Goal: Find specific page/section: Find specific page/section

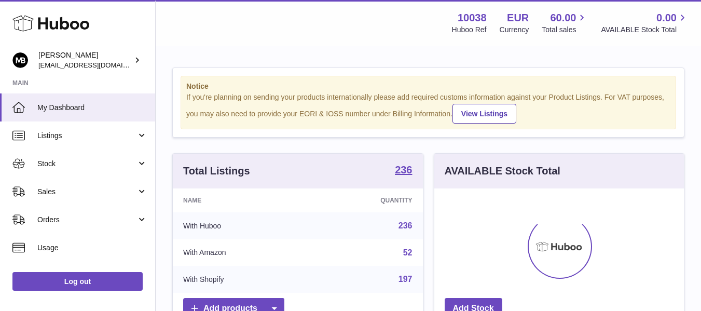
scroll to position [162, 249]
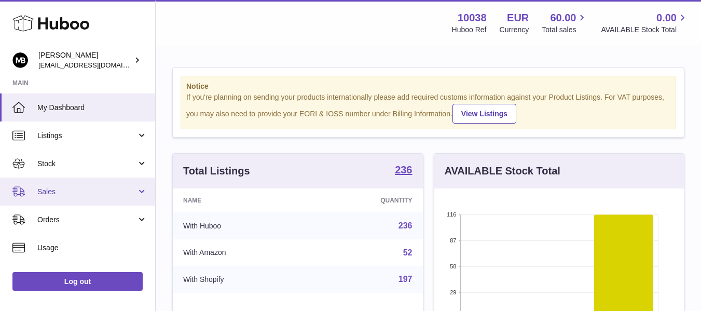
click at [65, 200] on link "Sales" at bounding box center [77, 191] width 155 height 28
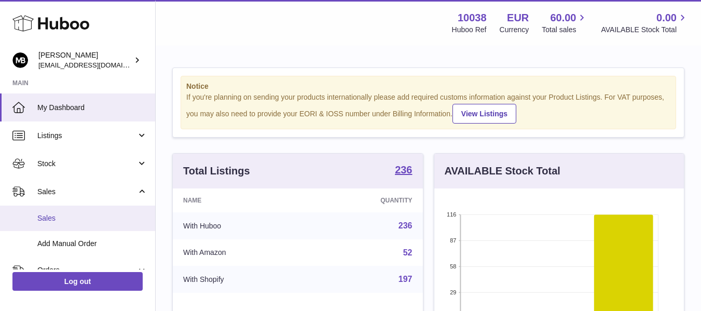
click at [48, 217] on span "Sales" at bounding box center [92, 218] width 110 height 10
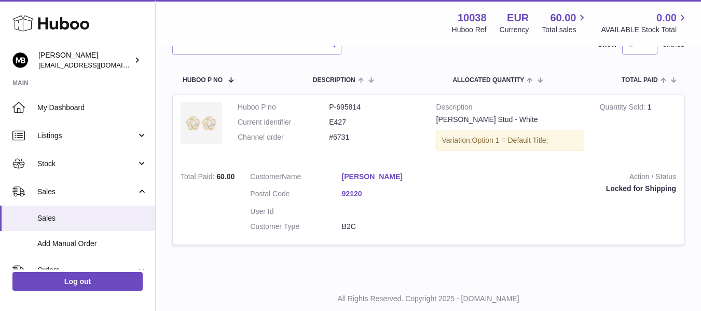
scroll to position [173, 0]
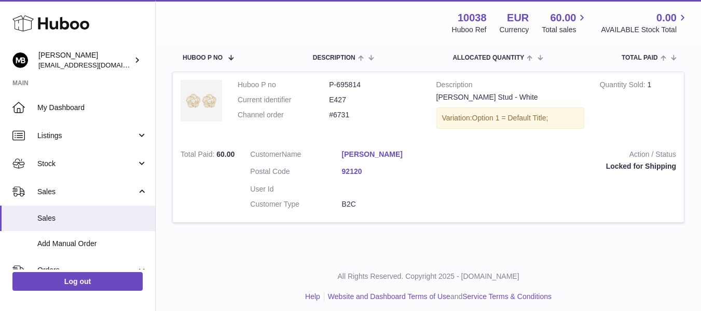
click at [282, 252] on div "My Huboo - Sales report Sales currently with Huboo Current Sales with Huboo Sal…" at bounding box center [428, 65] width 545 height 382
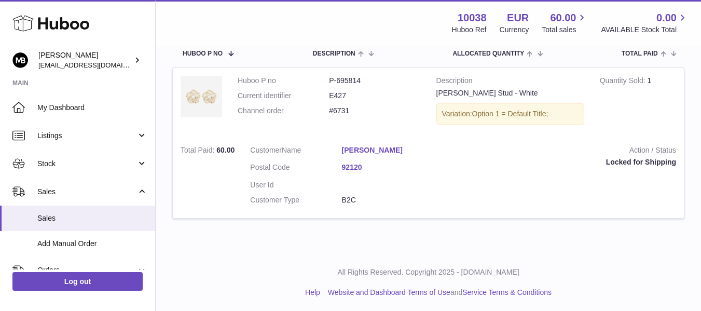
scroll to position [179, 0]
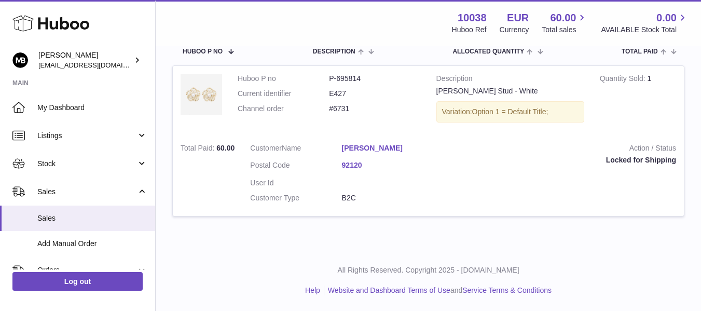
click at [565, 307] on div "All Rights Reserved. Copyright 2025 - Huboo.co.uk Help Website and Dashboard Te…" at bounding box center [428, 279] width 545 height 61
click at [527, 239] on div "My Huboo - Sales report Sales currently with Huboo Current Sales with Huboo Sal…" at bounding box center [428, 59] width 545 height 382
